Goal: Information Seeking & Learning: Learn about a topic

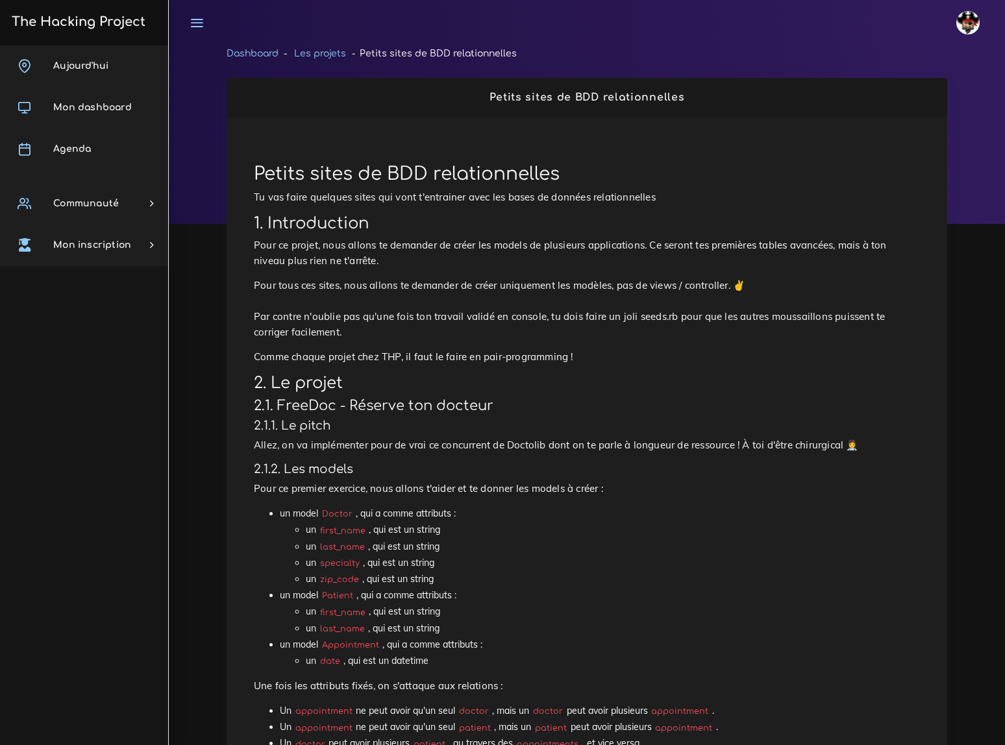
scroll to position [590, 0]
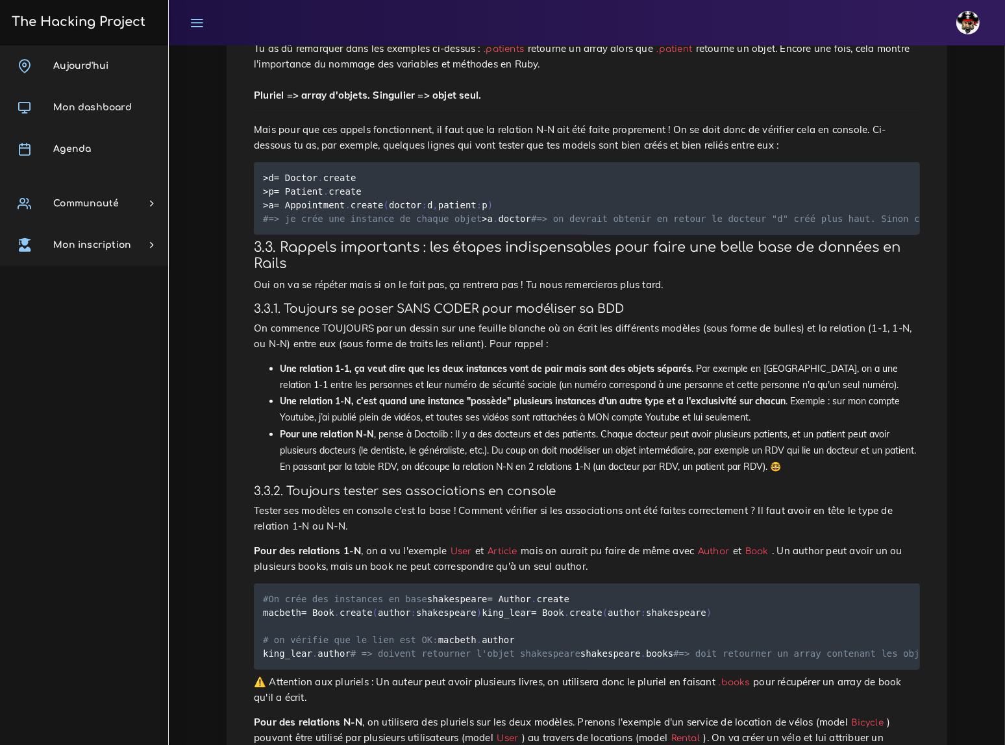
scroll to position [6234, 0]
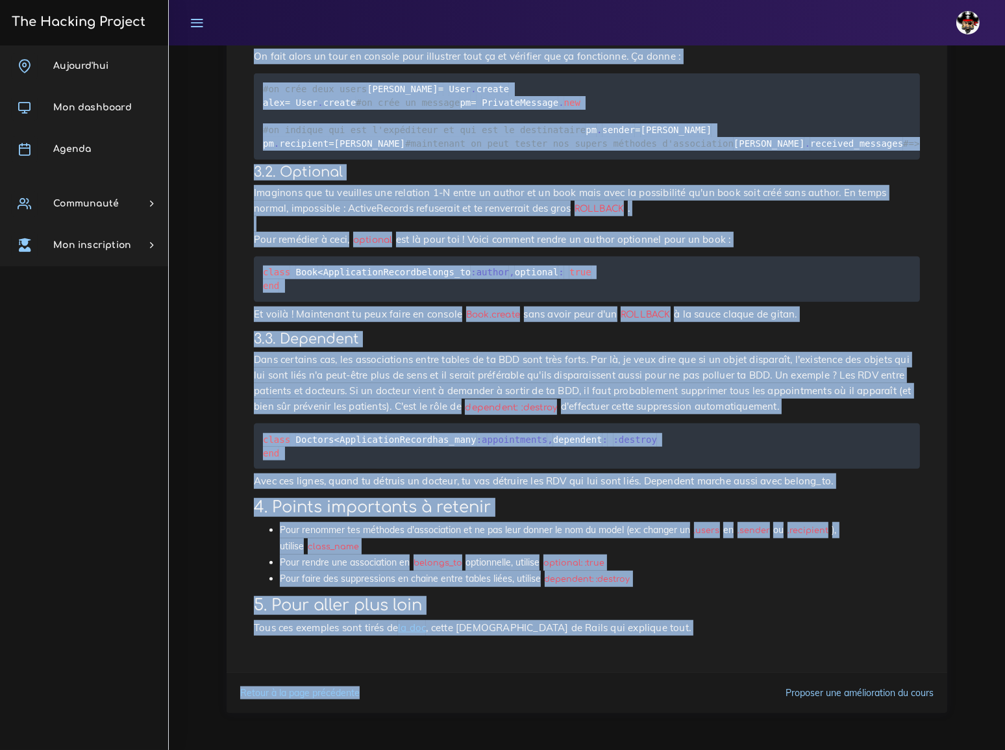
scroll to position [1281, 0]
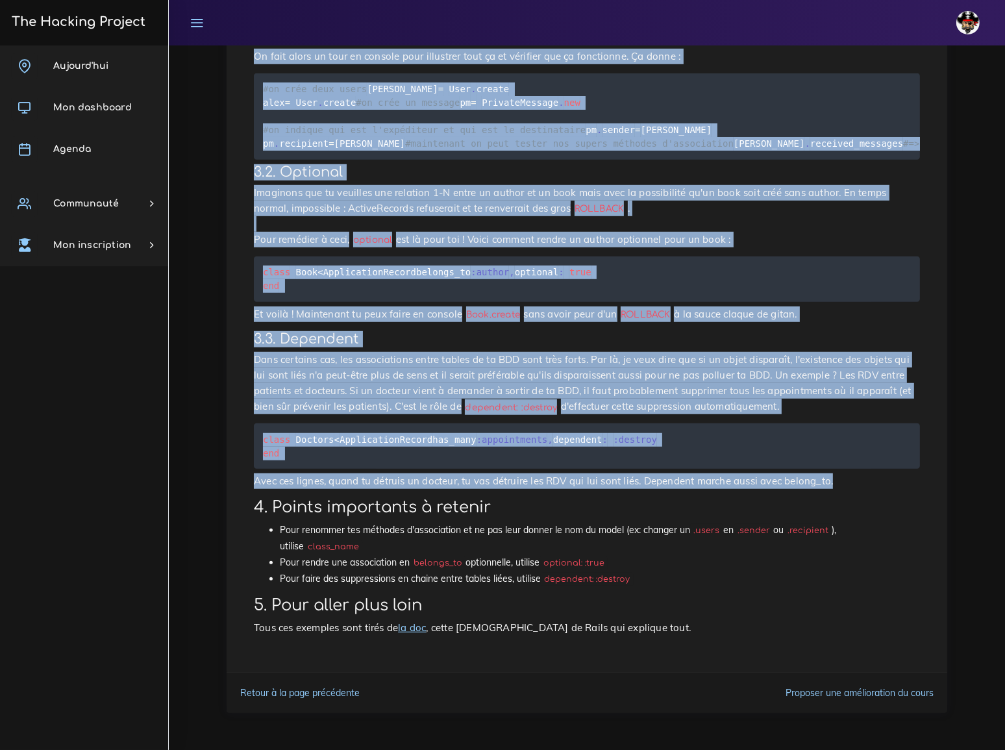
drag, startPoint x: 255, startPoint y: 214, endPoint x: 783, endPoint y: 483, distance: 592.4
copy div "6.8. Loremips Dolor_sita Co adipisc elits_doei tem incididu u labo etd mag aliq…"
click at [601, 169] on h3 "3.2. Optional" at bounding box center [587, 172] width 666 height 16
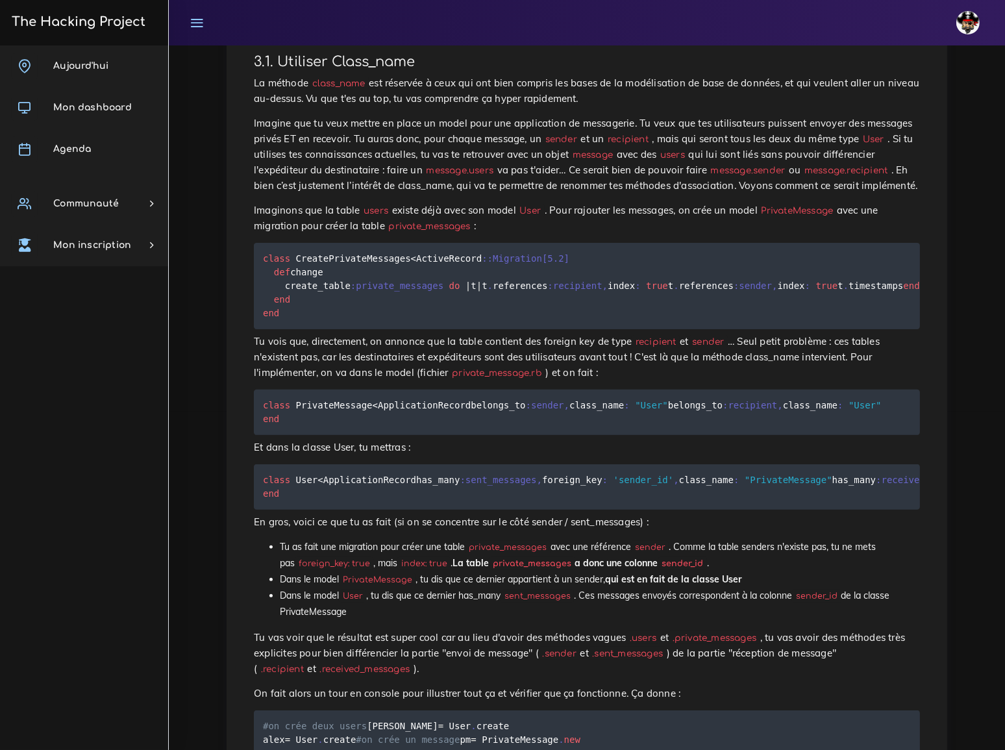
scroll to position [337, 0]
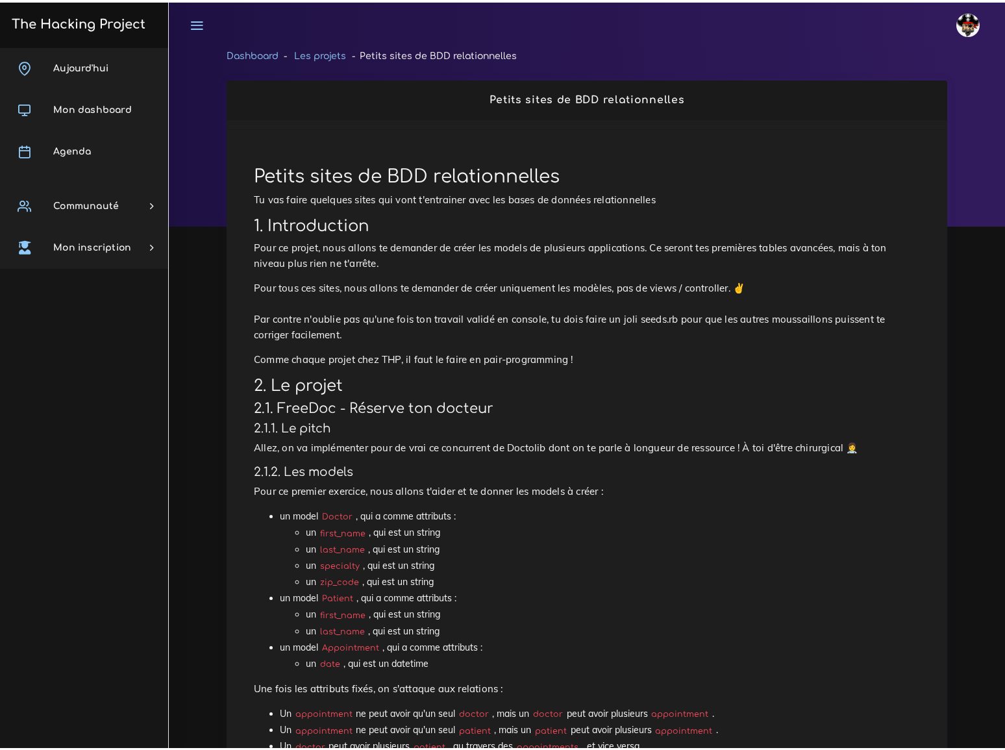
scroll to position [590, 0]
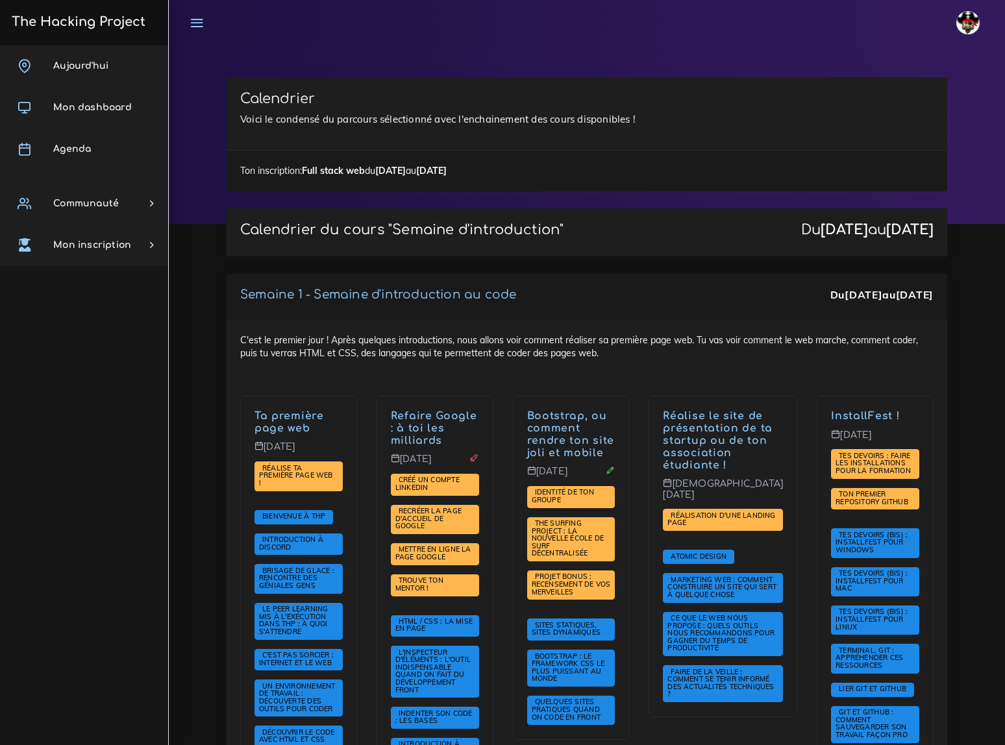
scroll to position [1947, 0]
